Goal: Find specific page/section: Find specific page/section

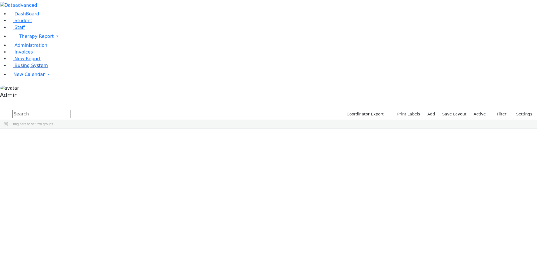
click at [25, 68] on span "Busing System" at bounding box center [31, 65] width 33 height 5
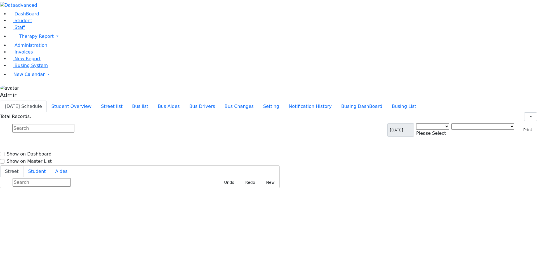
select select "3"
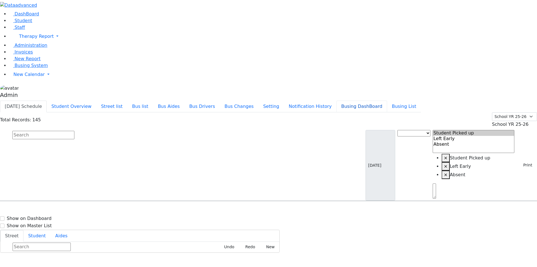
click at [367, 100] on button "Busing DashBoard" at bounding box center [362, 106] width 51 height 12
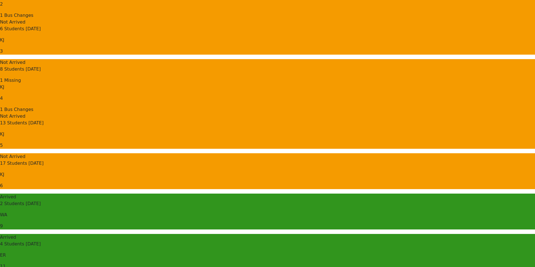
scroll to position [189, 0]
